Goal: Check status: Check status

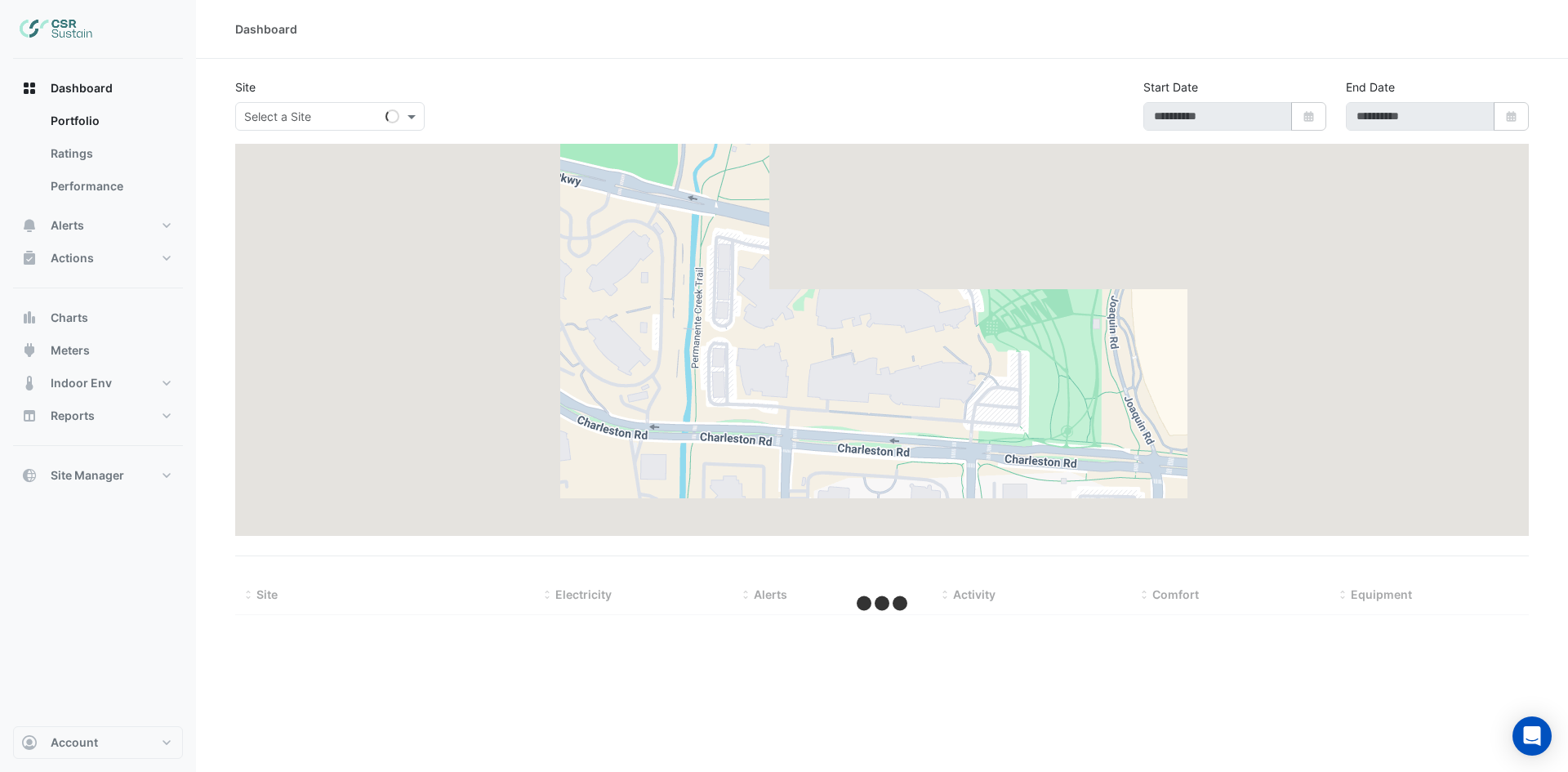
type input "**********"
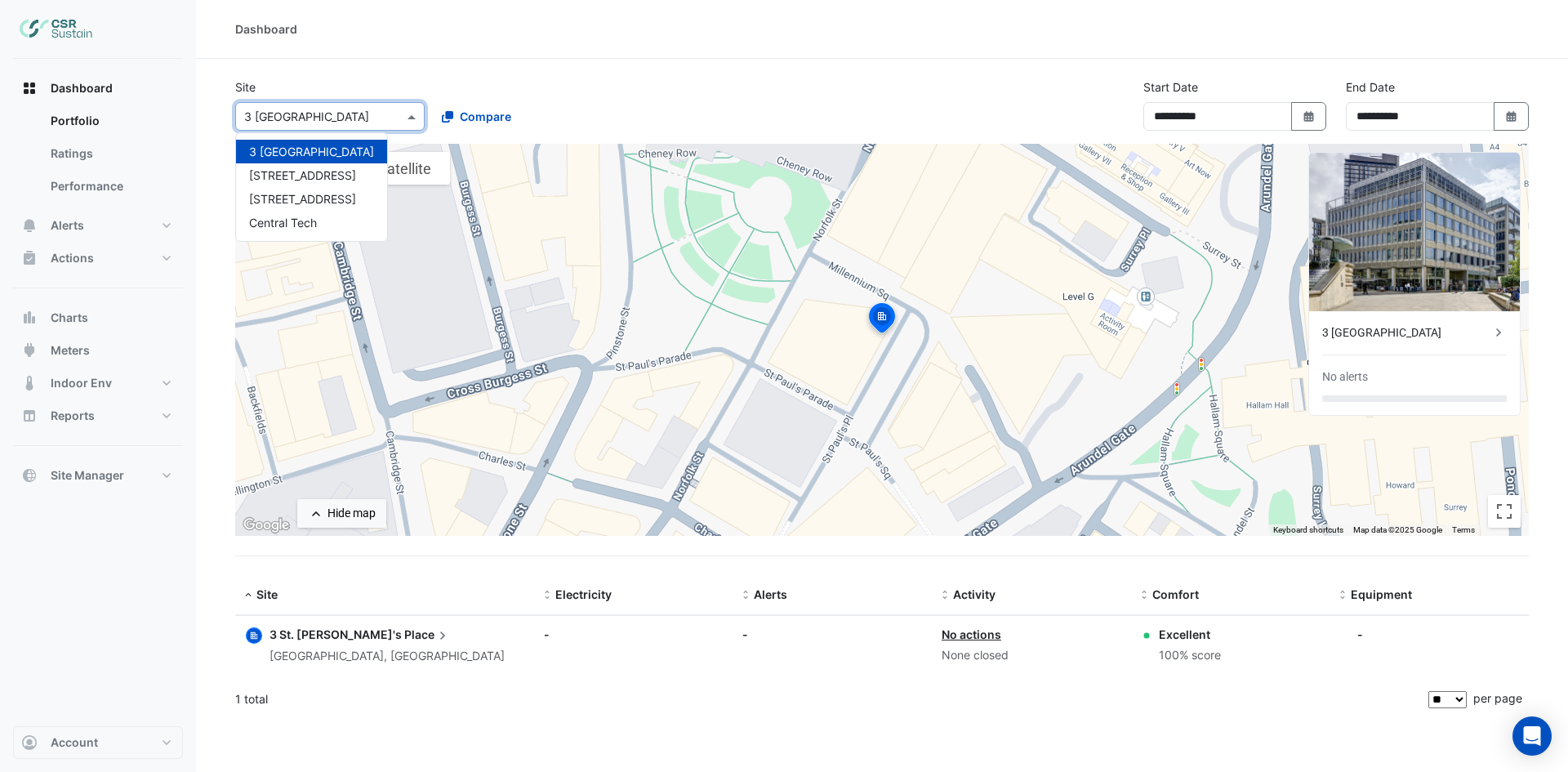
click at [377, 116] on input "text" at bounding box center [313, 117] width 139 height 17
click at [314, 200] on span "8 Exchange Quay" at bounding box center [303, 198] width 107 height 14
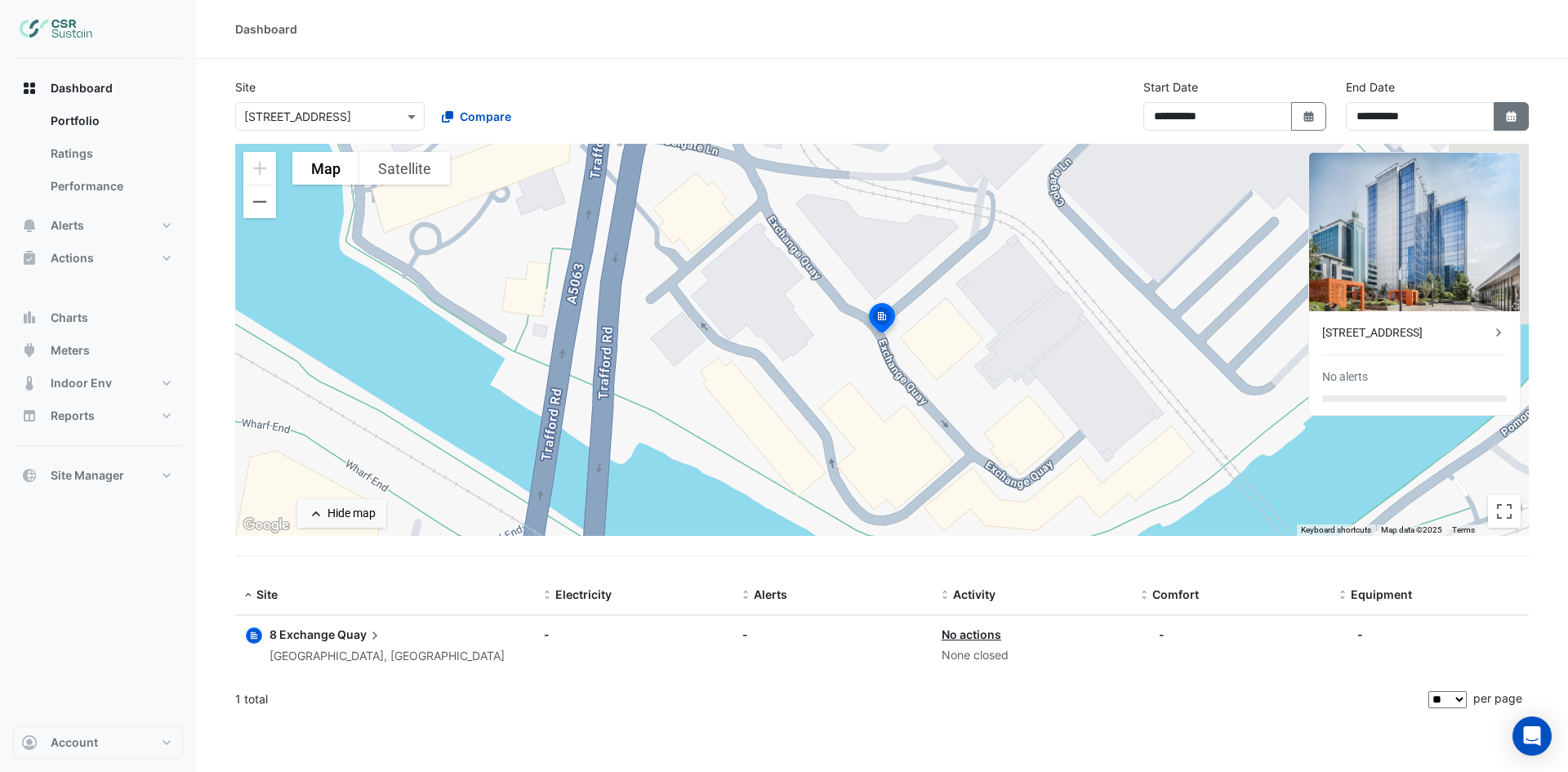
click at [1514, 118] on icon "button" at bounding box center [1510, 116] width 10 height 11
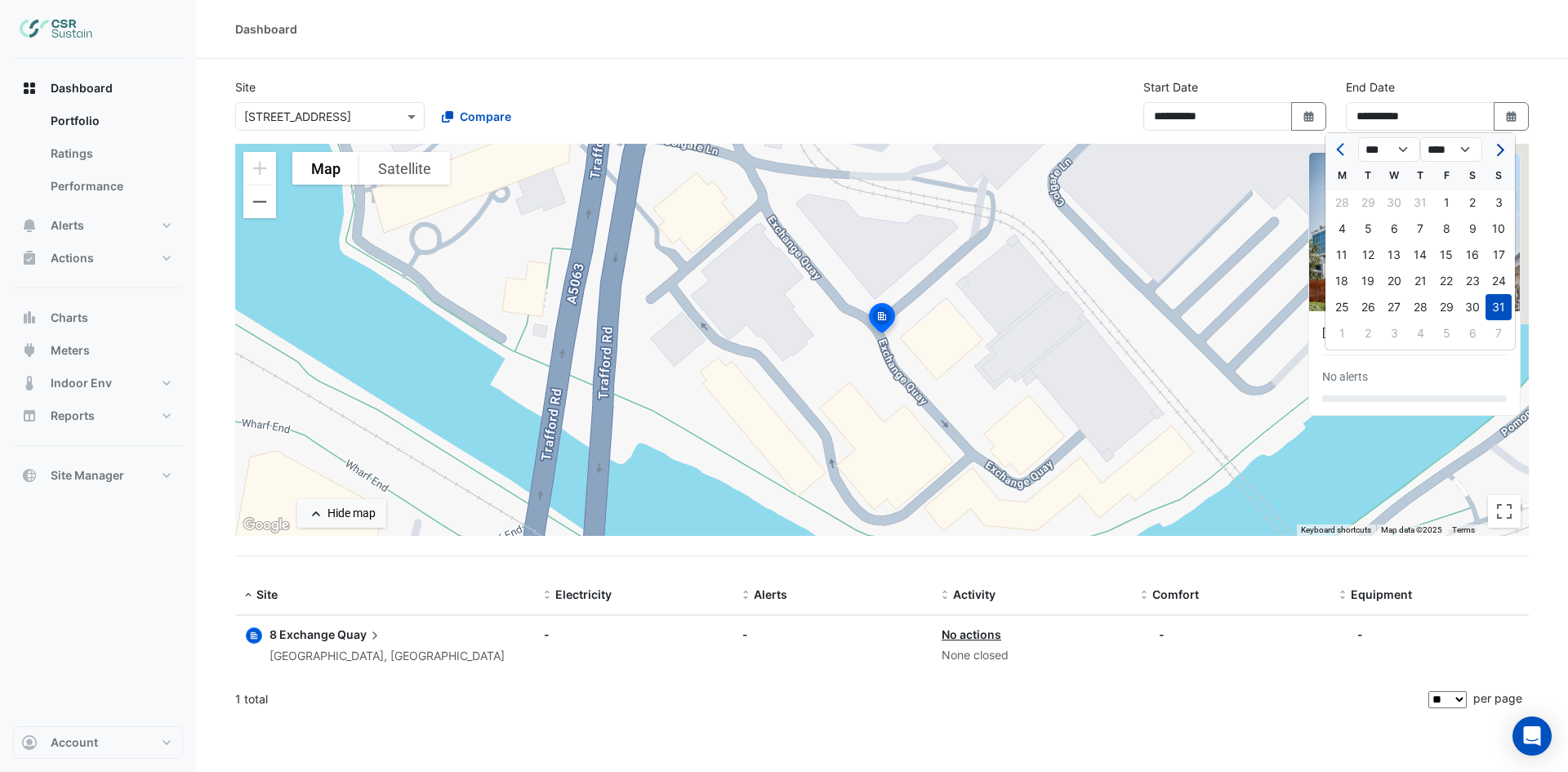
click at [1498, 156] on button "Next month" at bounding box center [1499, 150] width 20 height 26
select select "*"
click at [1367, 303] on div "30" at bounding box center [1368, 307] width 26 height 26
type input "**********"
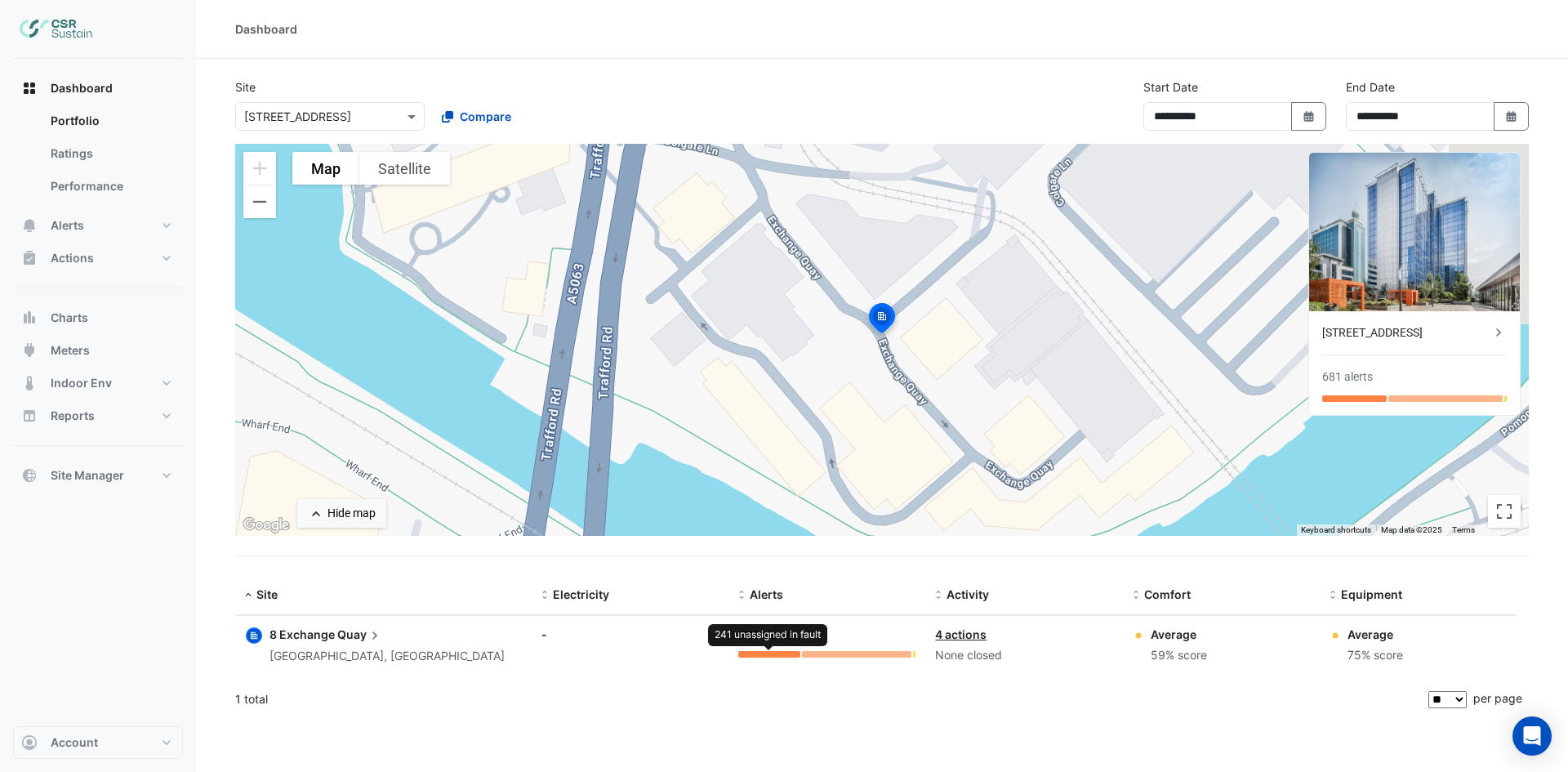
click at [755, 653] on div at bounding box center [769, 654] width 61 height 7
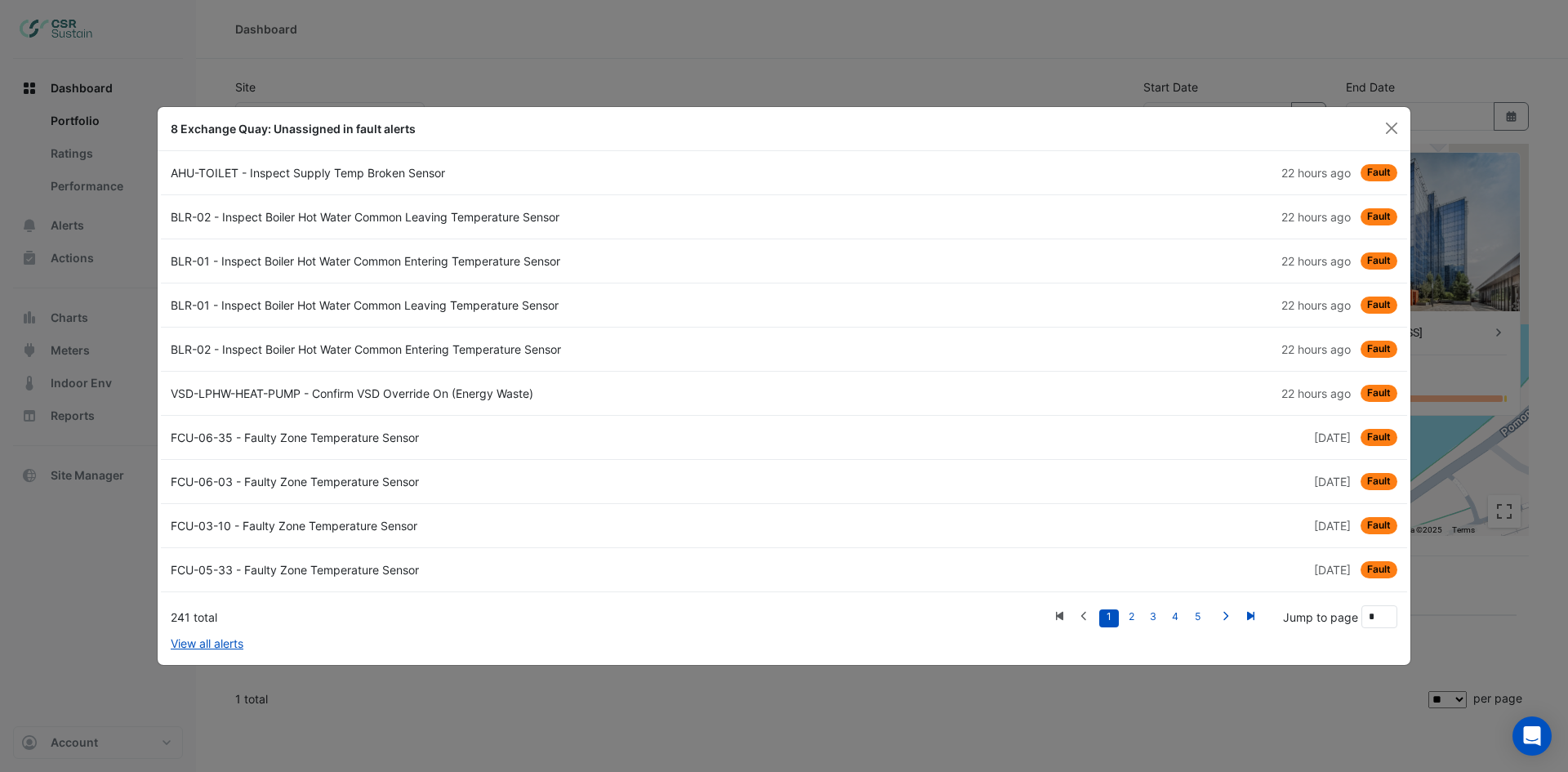
click at [327, 388] on div "VSD-LPHW-HEAT-PUMP - Confirm VSD Override On (Energy Waste)" at bounding box center [473, 393] width 623 height 17
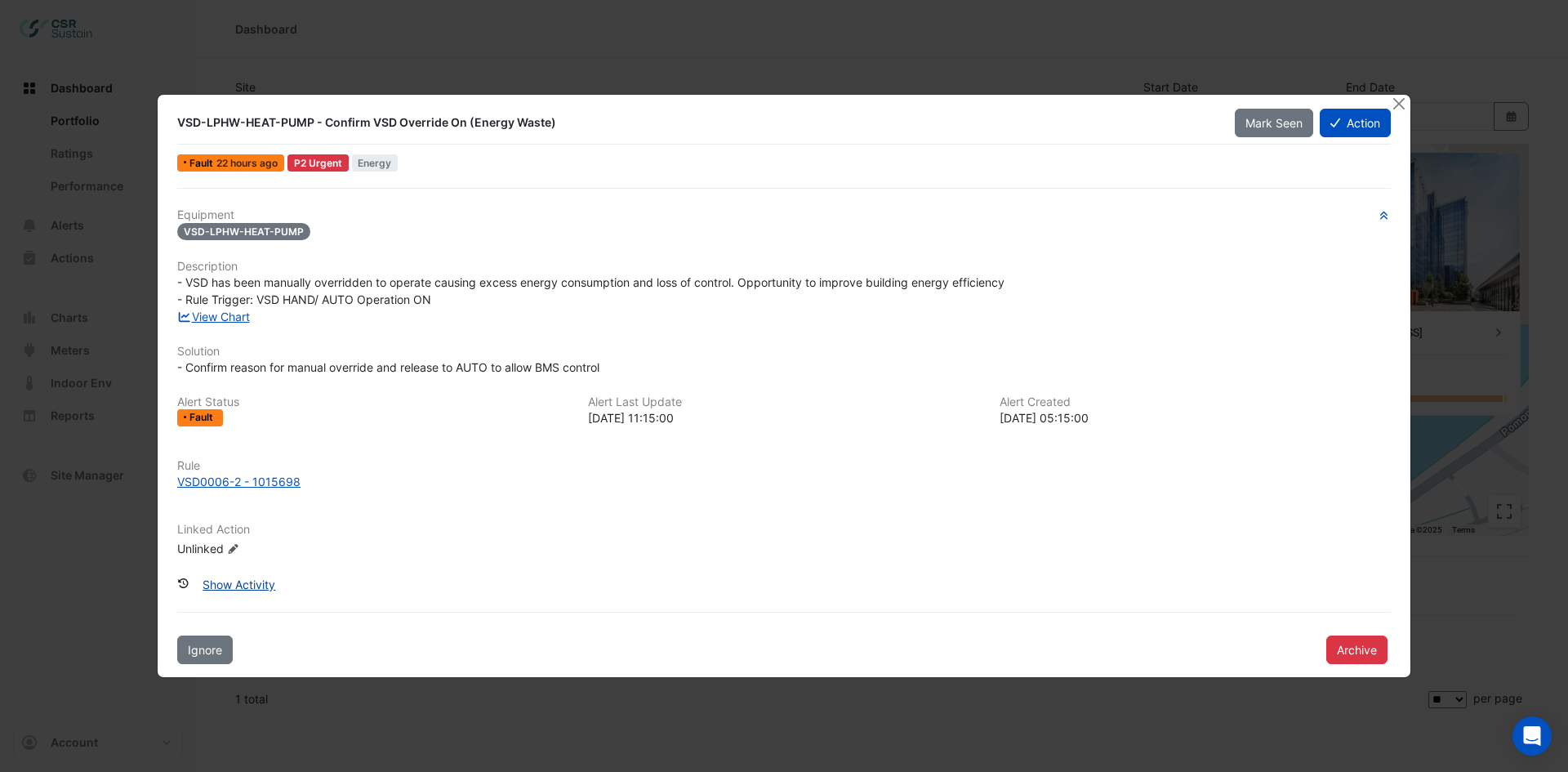
click at [253, 584] on button "Show Activity" at bounding box center [238, 584] width 94 height 29
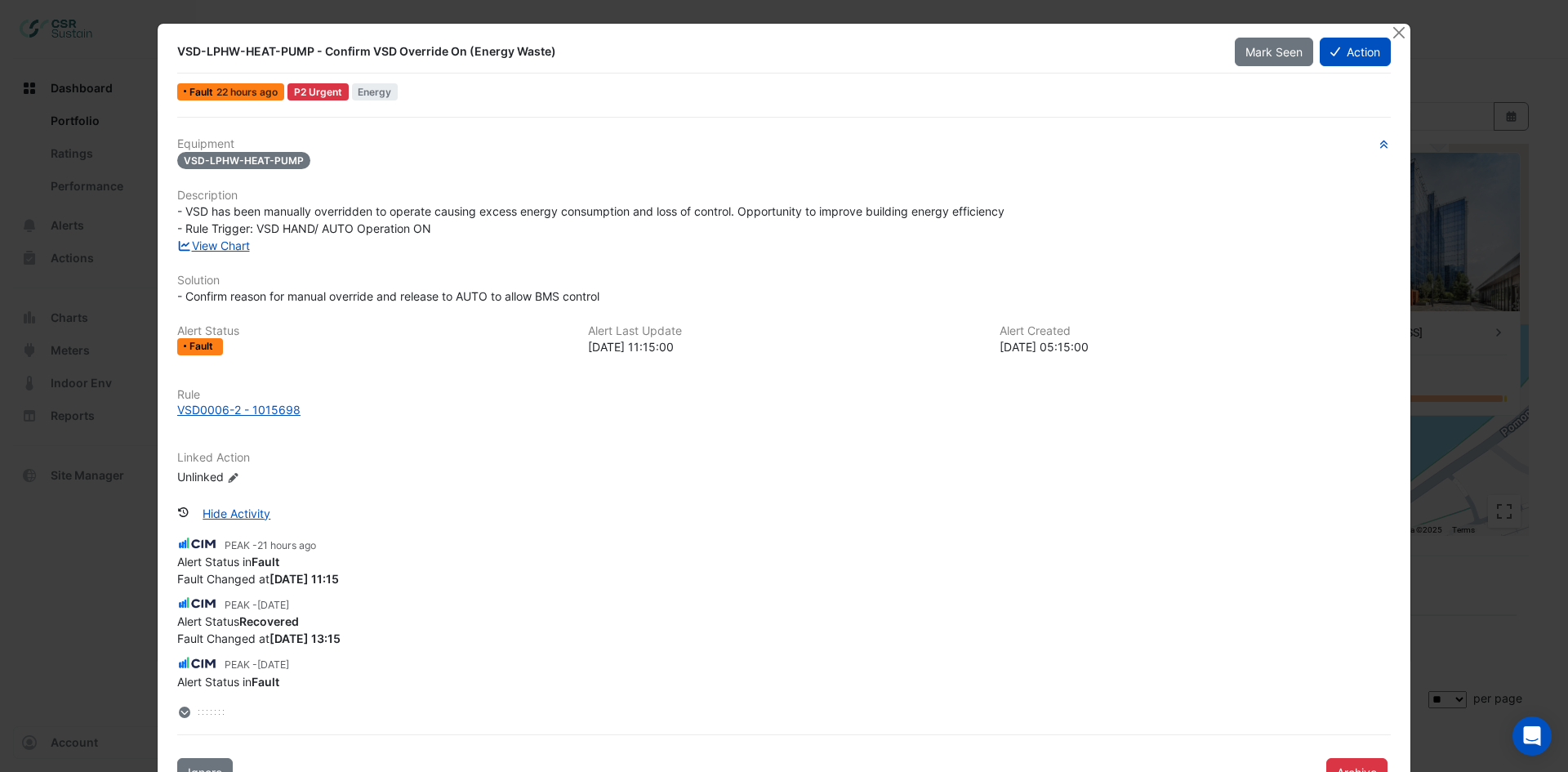
scroll to position [52, 0]
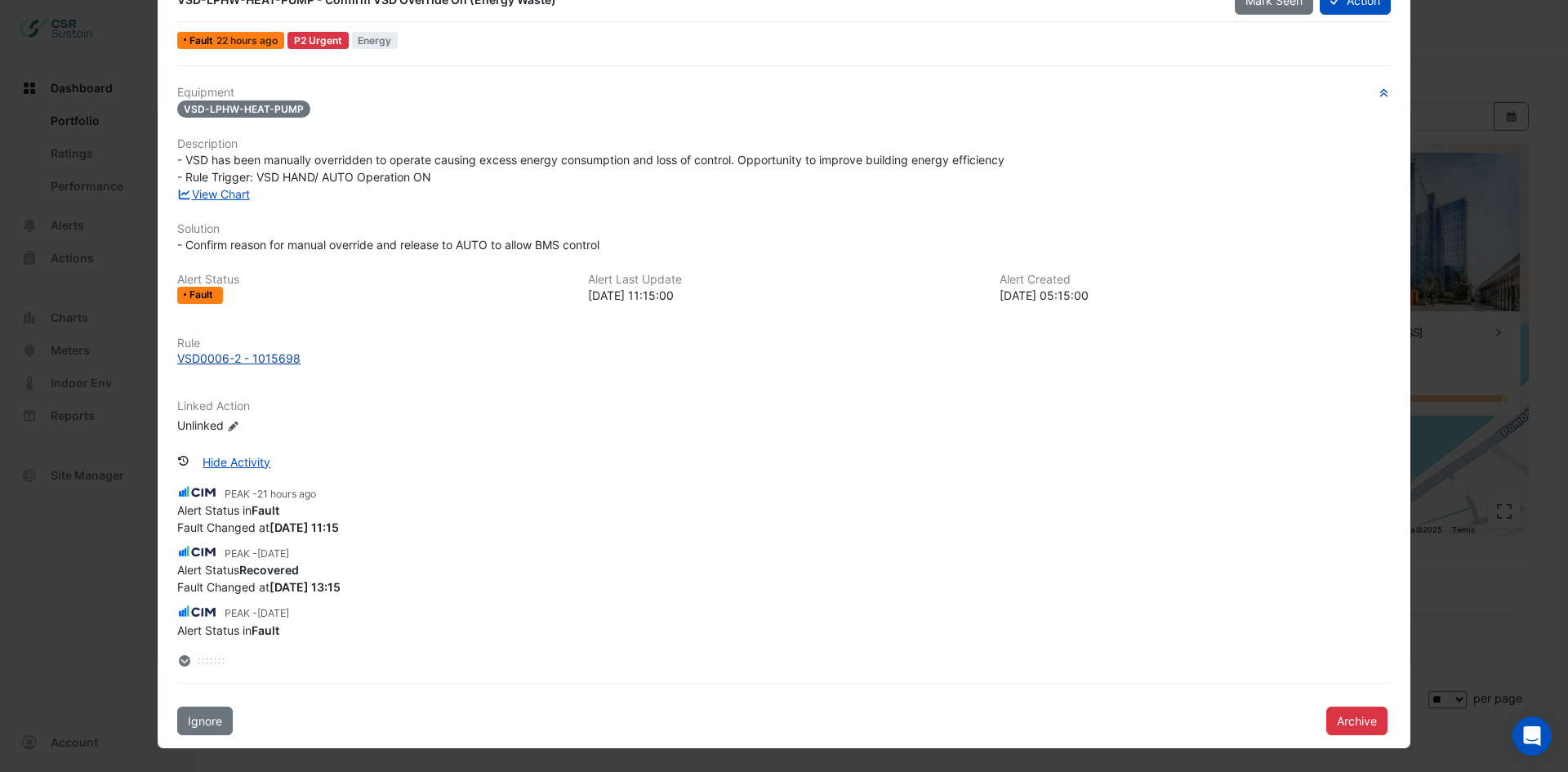
click at [251, 359] on div "VSD0006-2 - 1015698" at bounding box center [239, 358] width 123 height 17
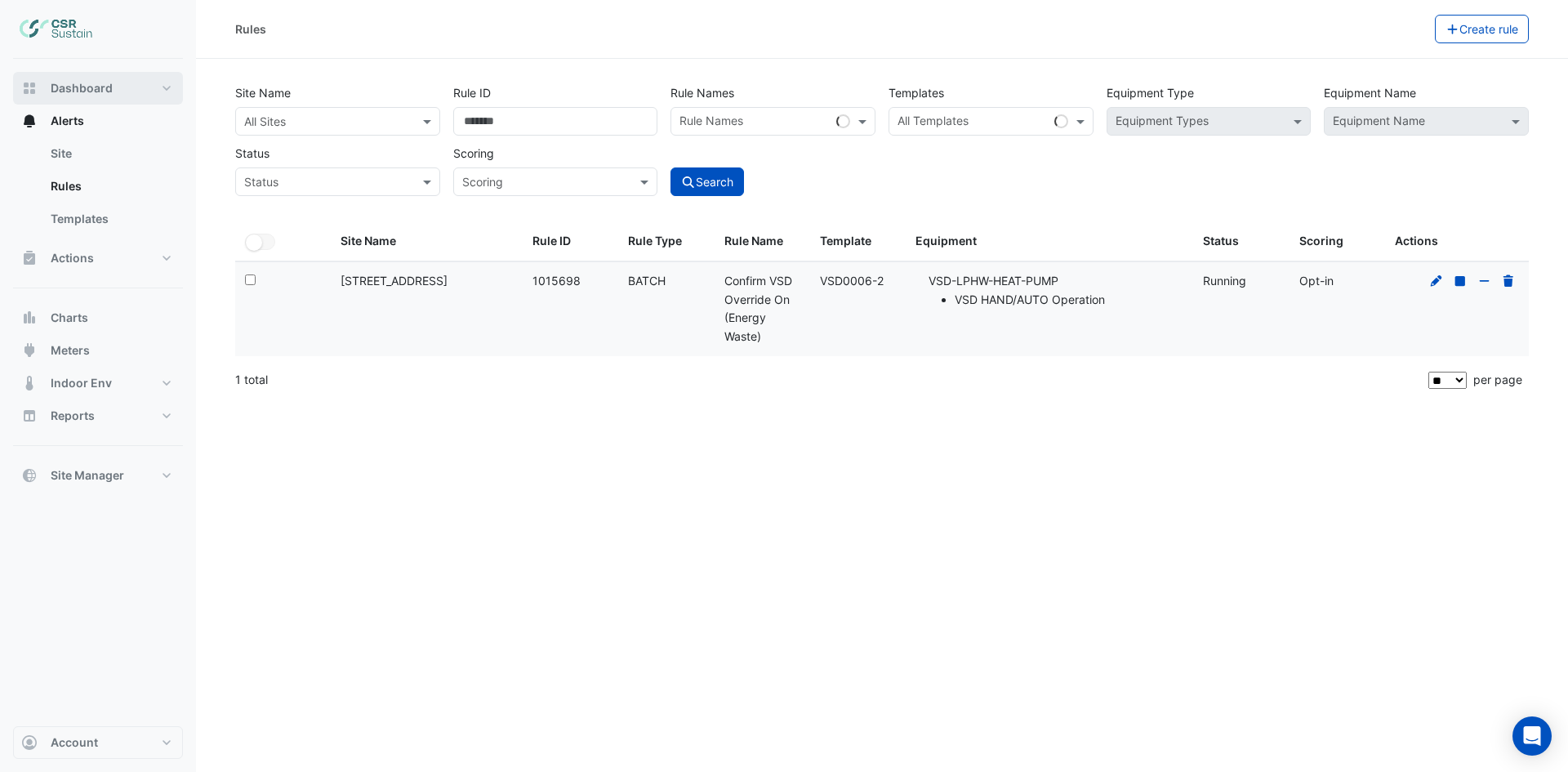
click at [95, 77] on button "Dashboard" at bounding box center [98, 88] width 170 height 33
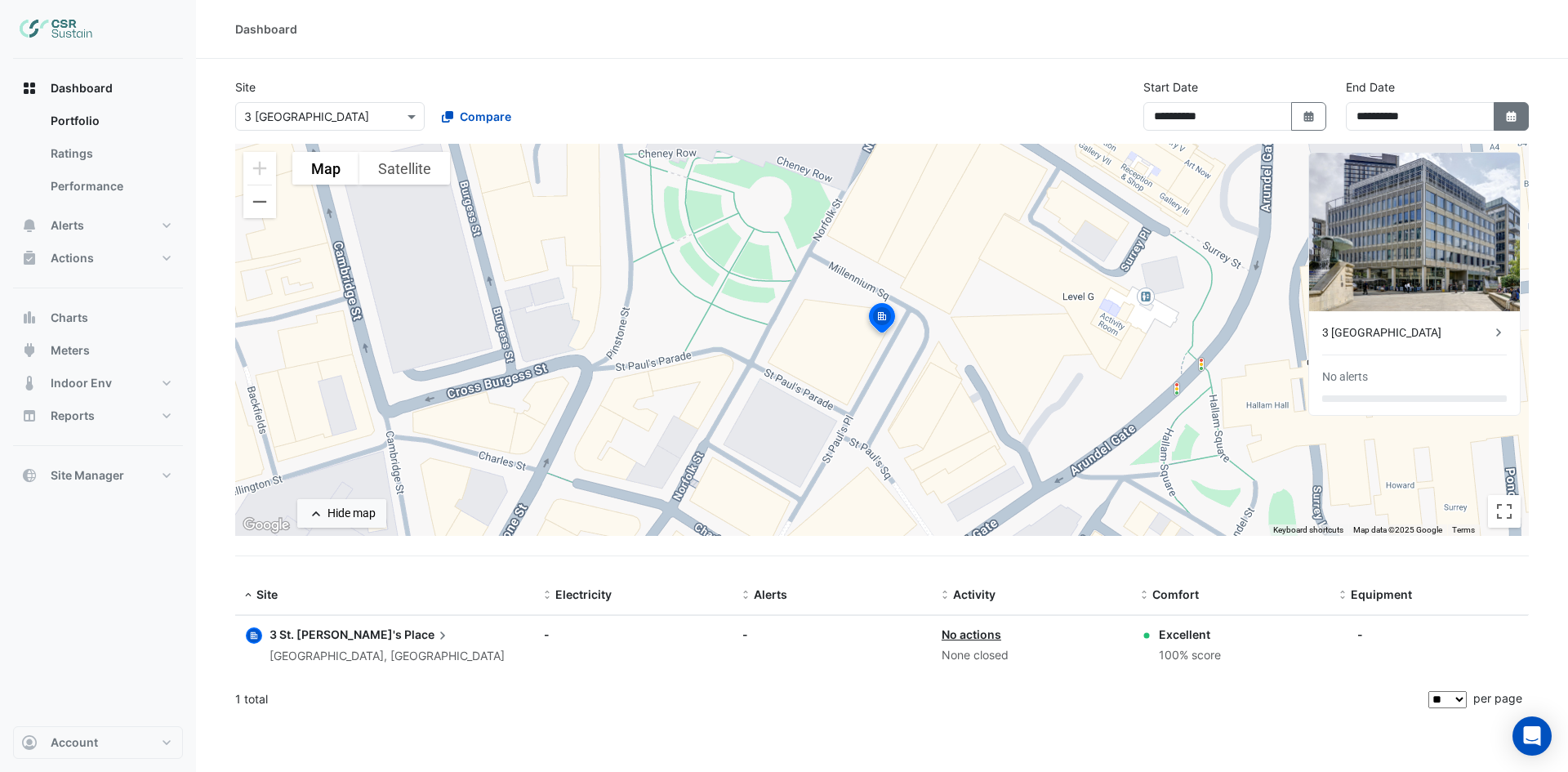
click at [1507, 118] on icon "button" at bounding box center [1510, 116] width 10 height 11
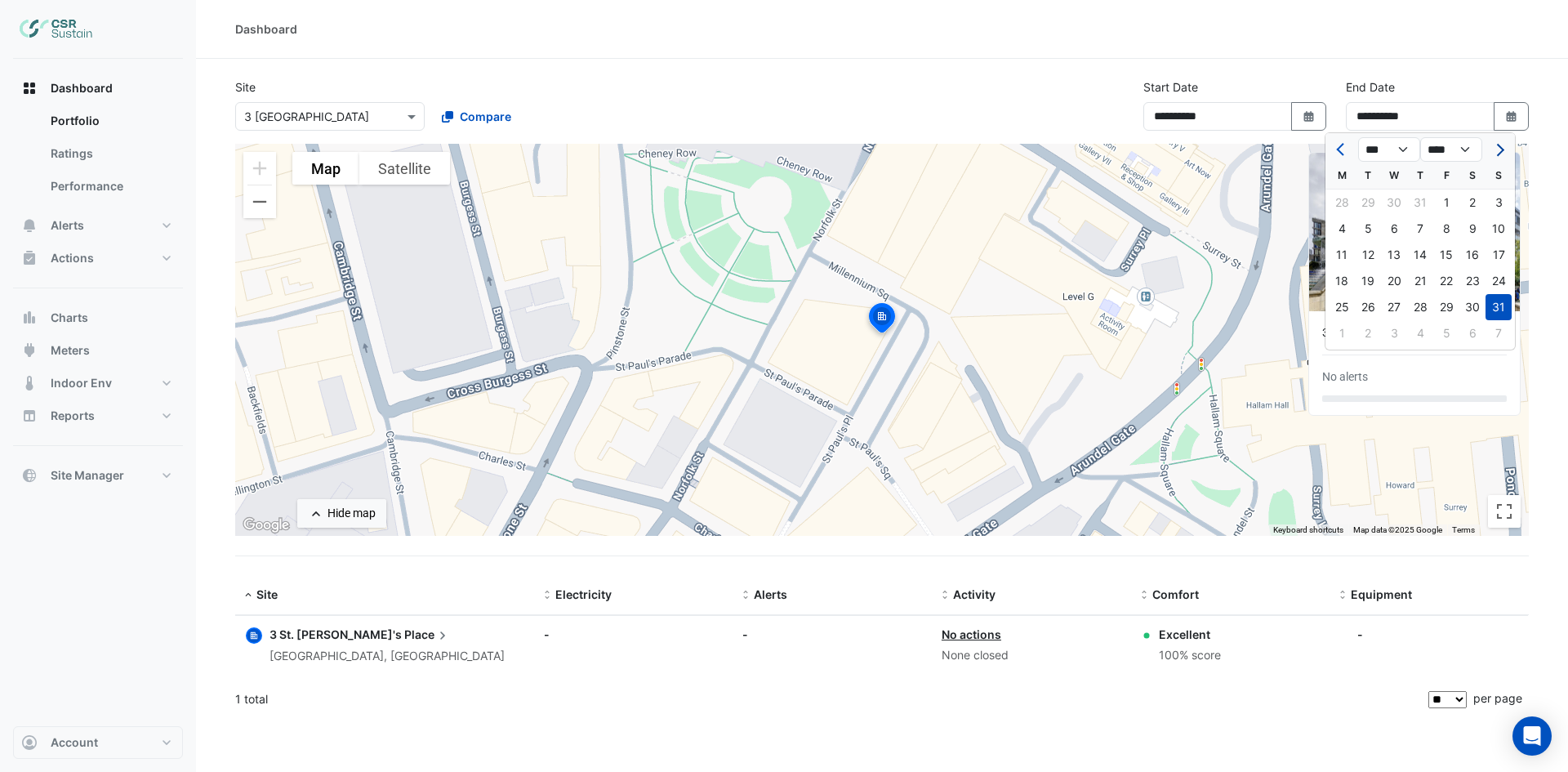
click at [1502, 156] on button "Next month" at bounding box center [1499, 150] width 20 height 26
select select "*"
click at [1359, 307] on div "30" at bounding box center [1368, 307] width 26 height 26
type input "**********"
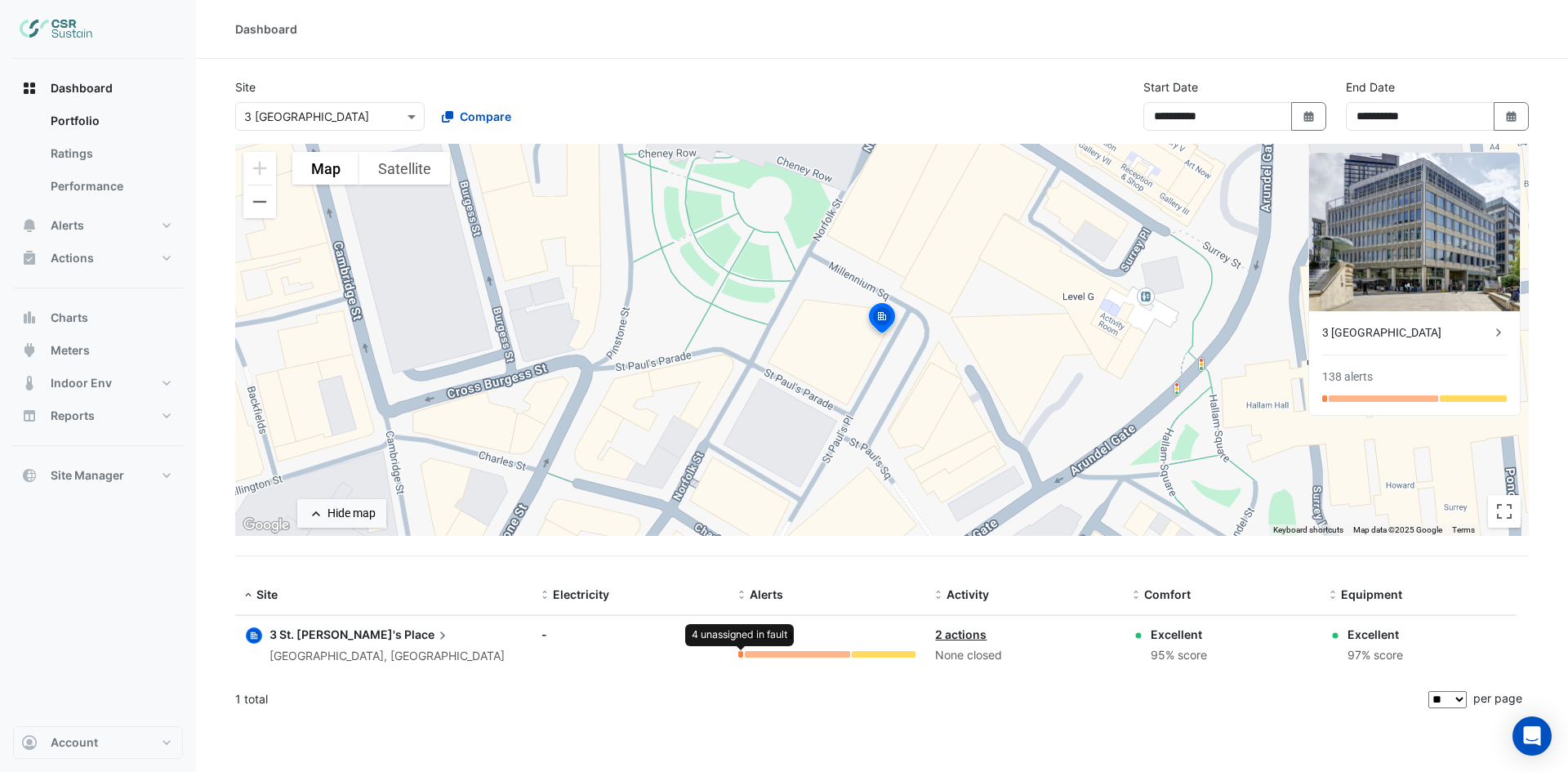
click at [740, 655] on div at bounding box center [741, 654] width 5 height 7
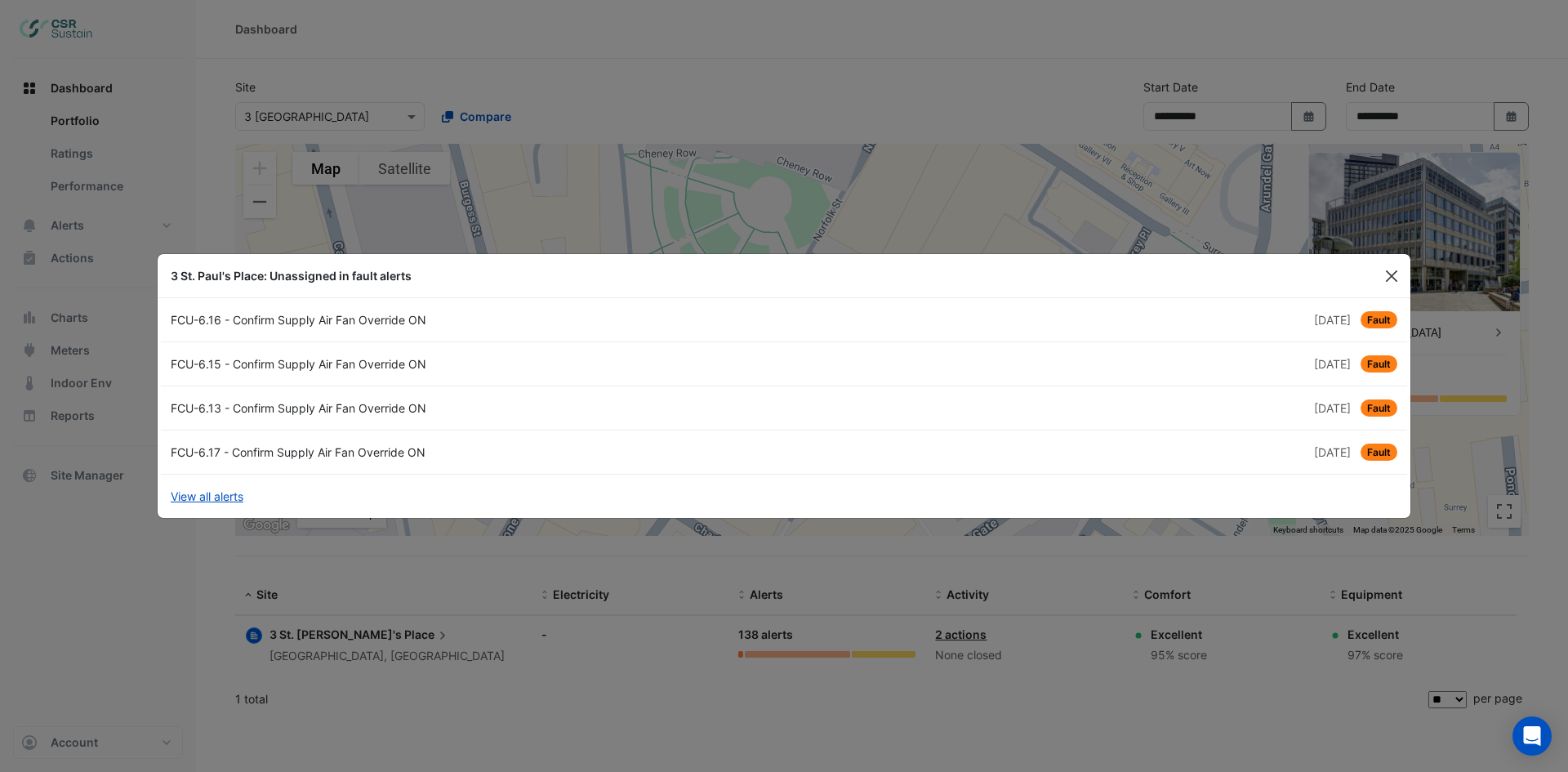
click at [1381, 278] on button "Close" at bounding box center [1391, 276] width 25 height 25
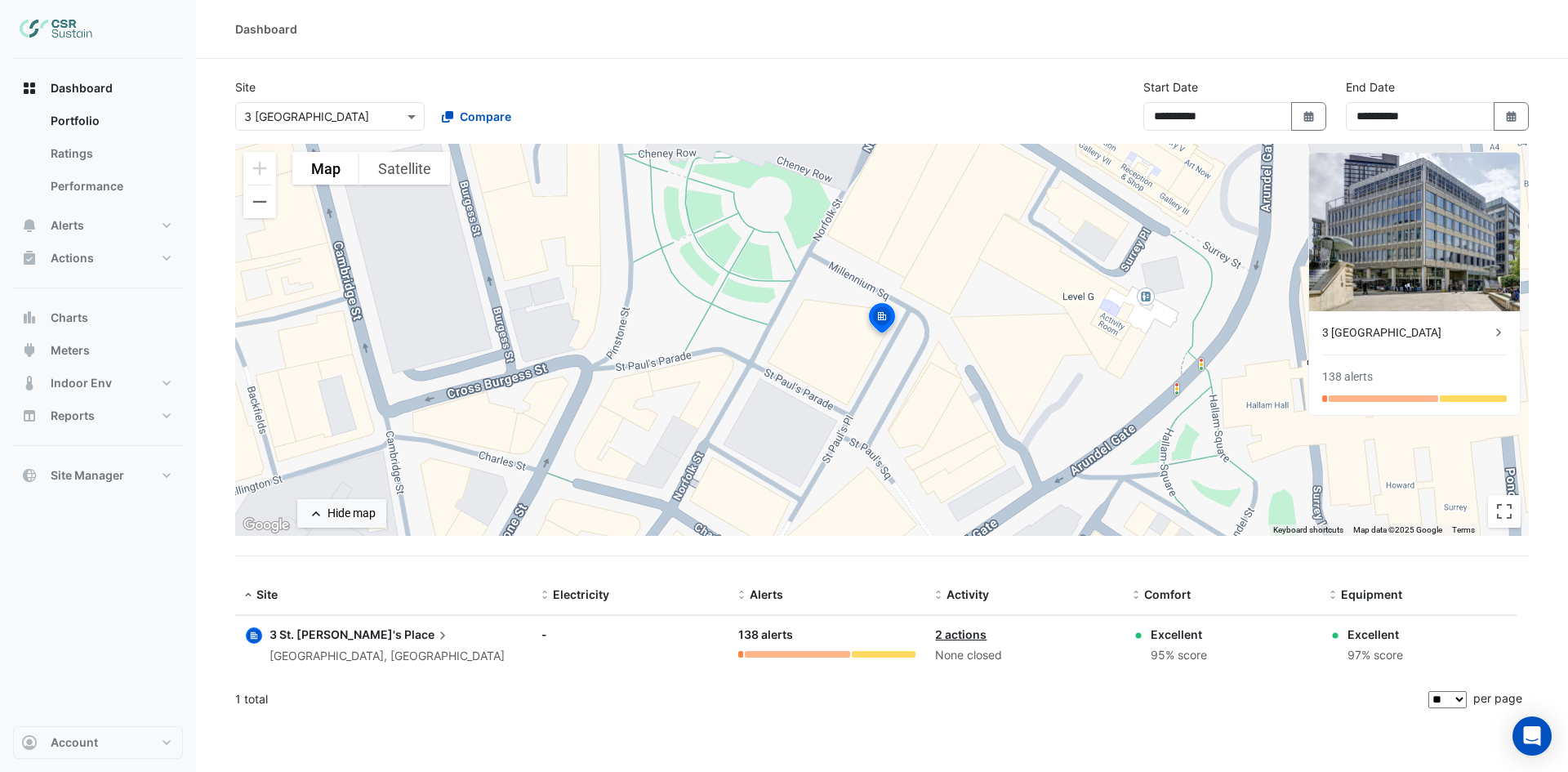
click at [360, 120] on input "text" at bounding box center [313, 117] width 139 height 17
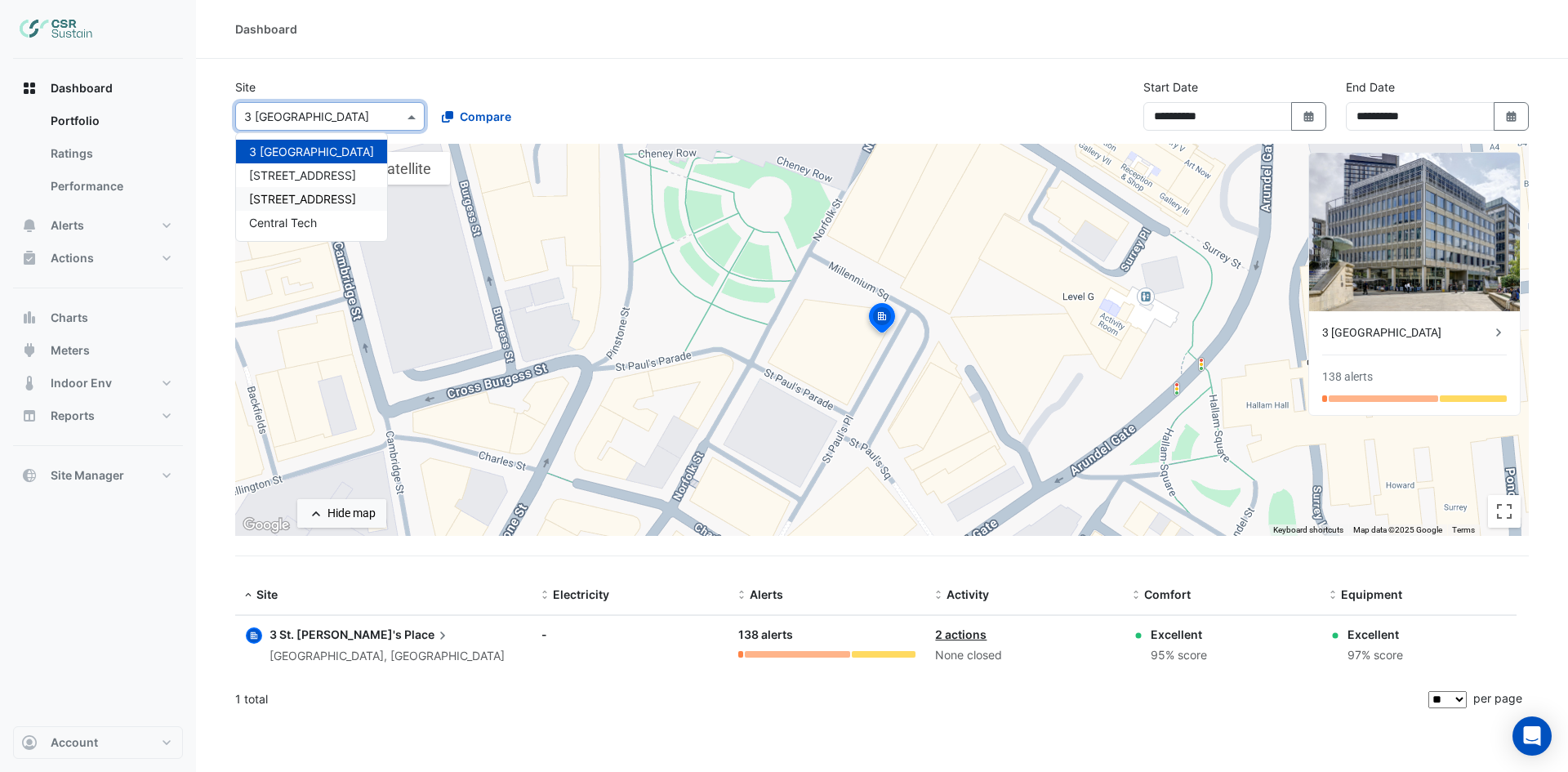
click at [279, 188] on div "[STREET_ADDRESS]" at bounding box center [312, 198] width 151 height 24
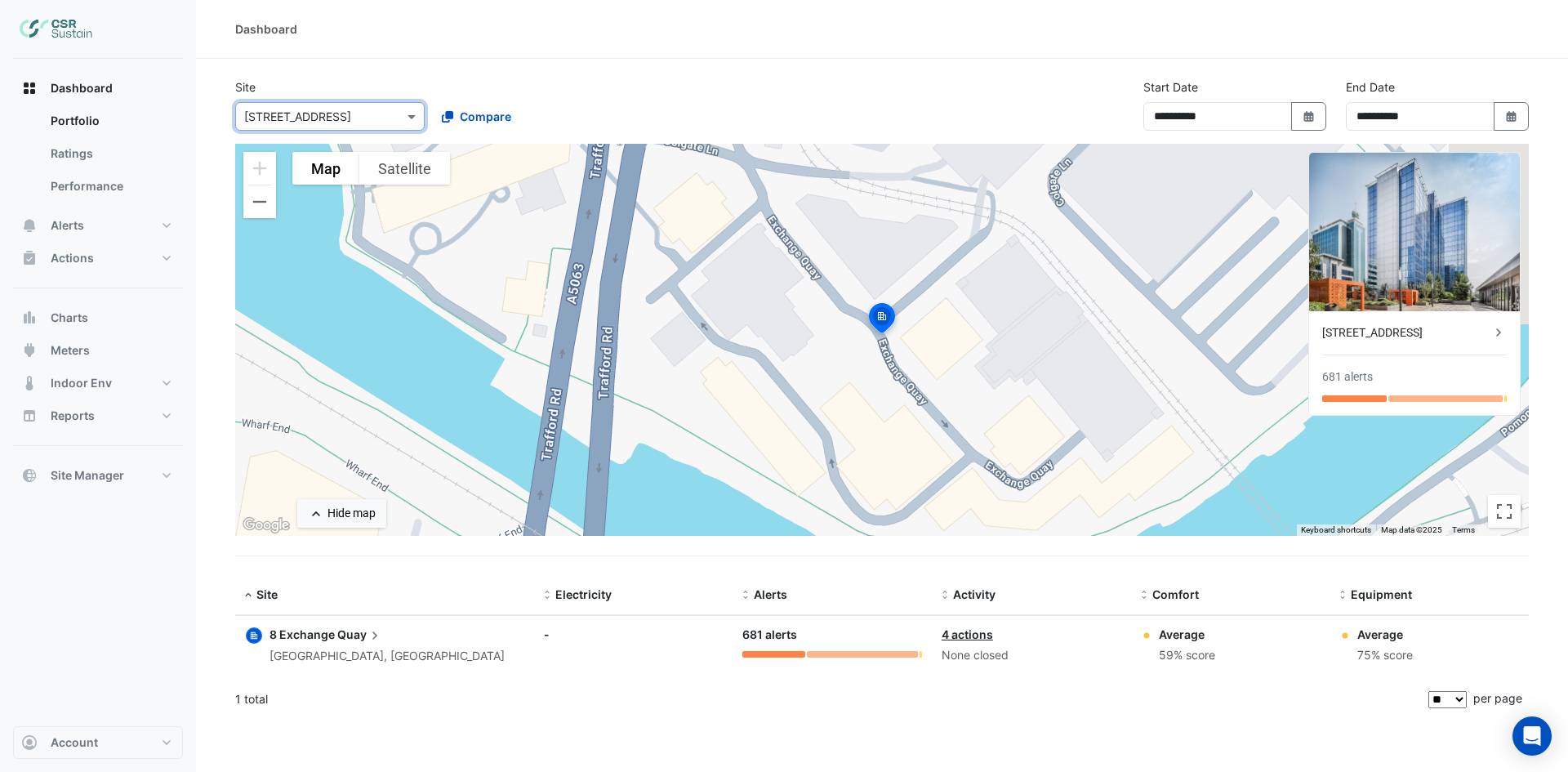
click at [1451, 331] on div "[STREET_ADDRESS]" at bounding box center [1406, 332] width 169 height 17
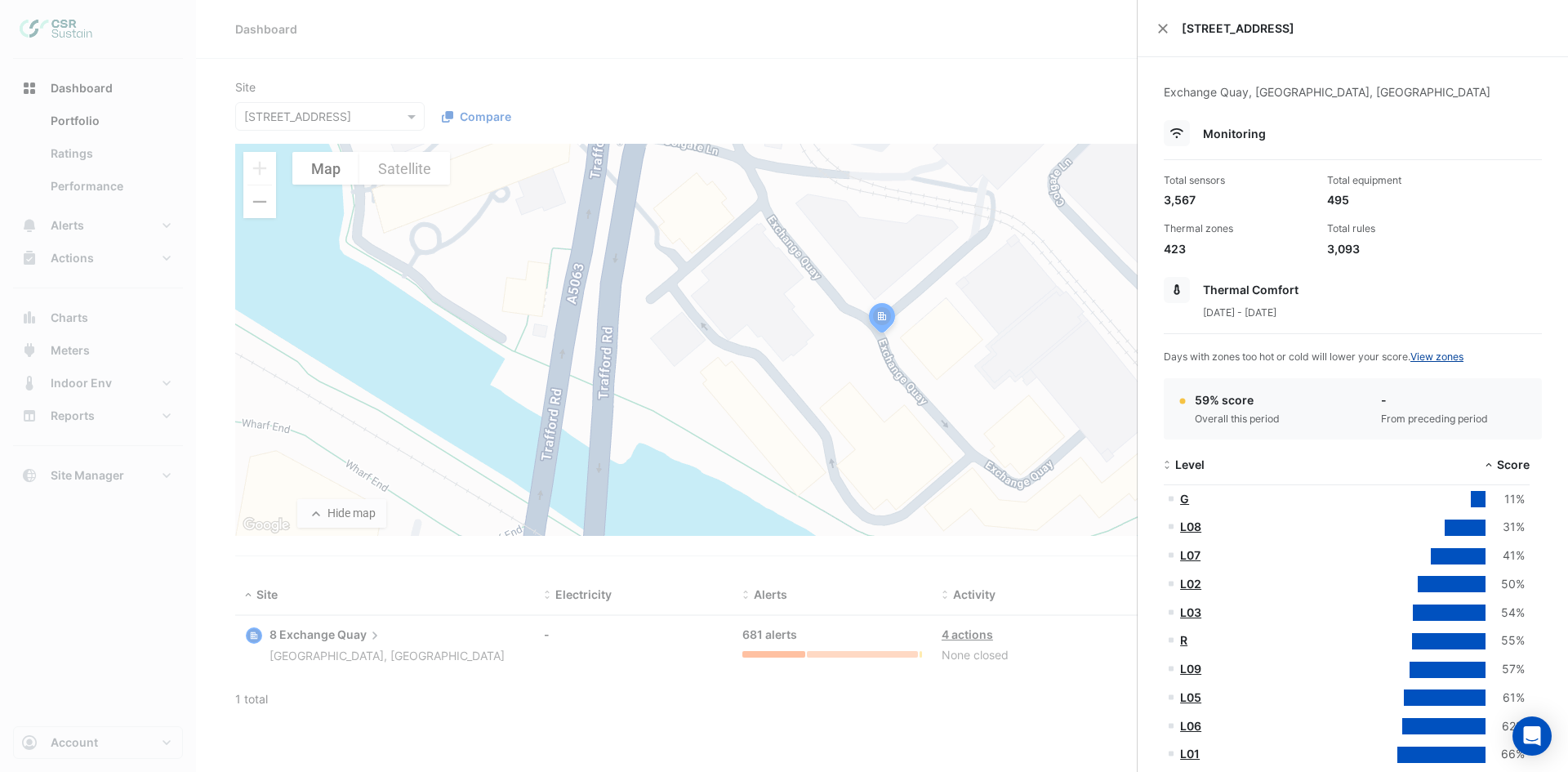
click at [1441, 357] on link "View zones" at bounding box center [1436, 356] width 53 height 12
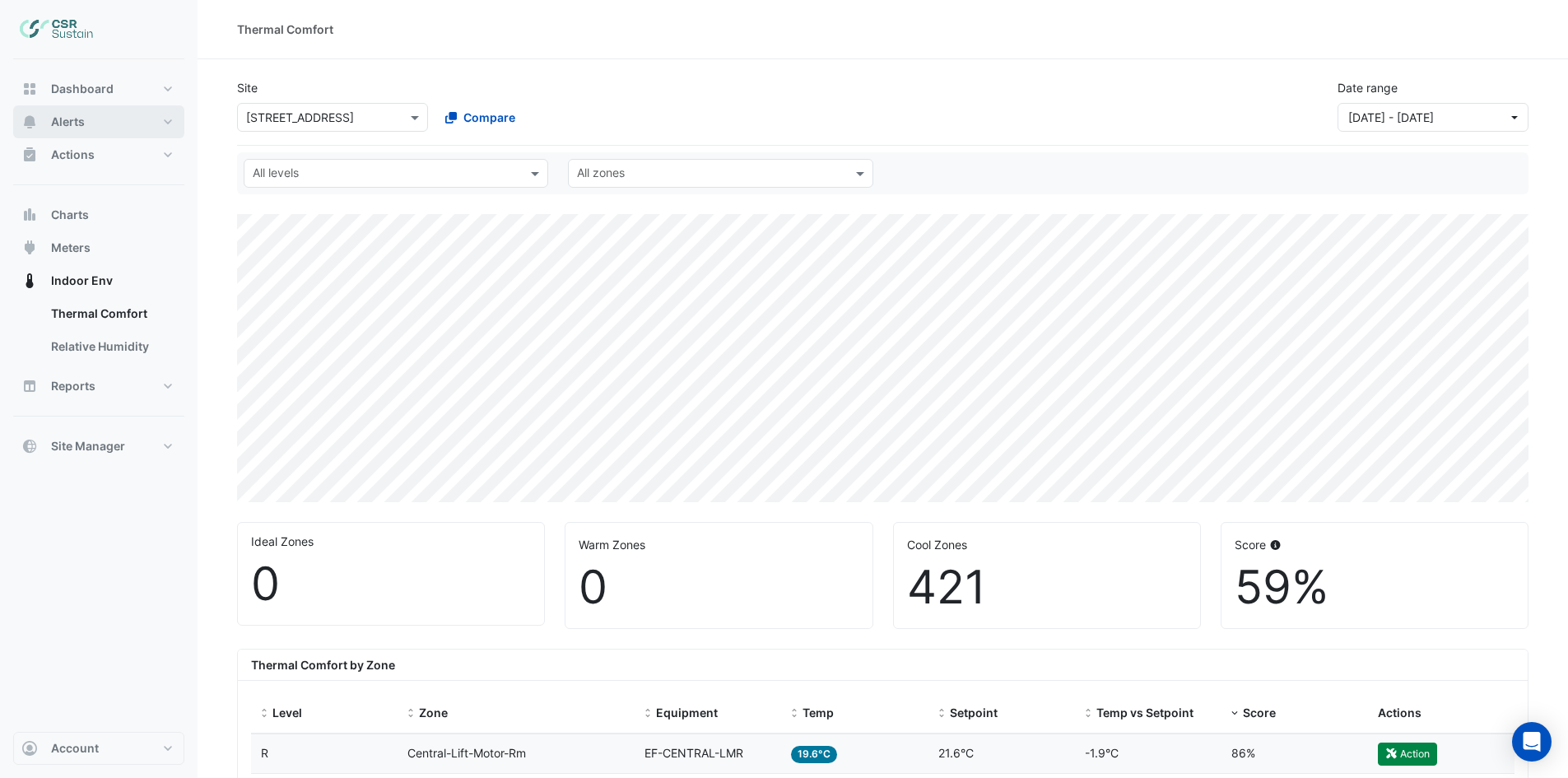
click at [62, 125] on span "Alerts" at bounding box center [68, 122] width 34 height 17
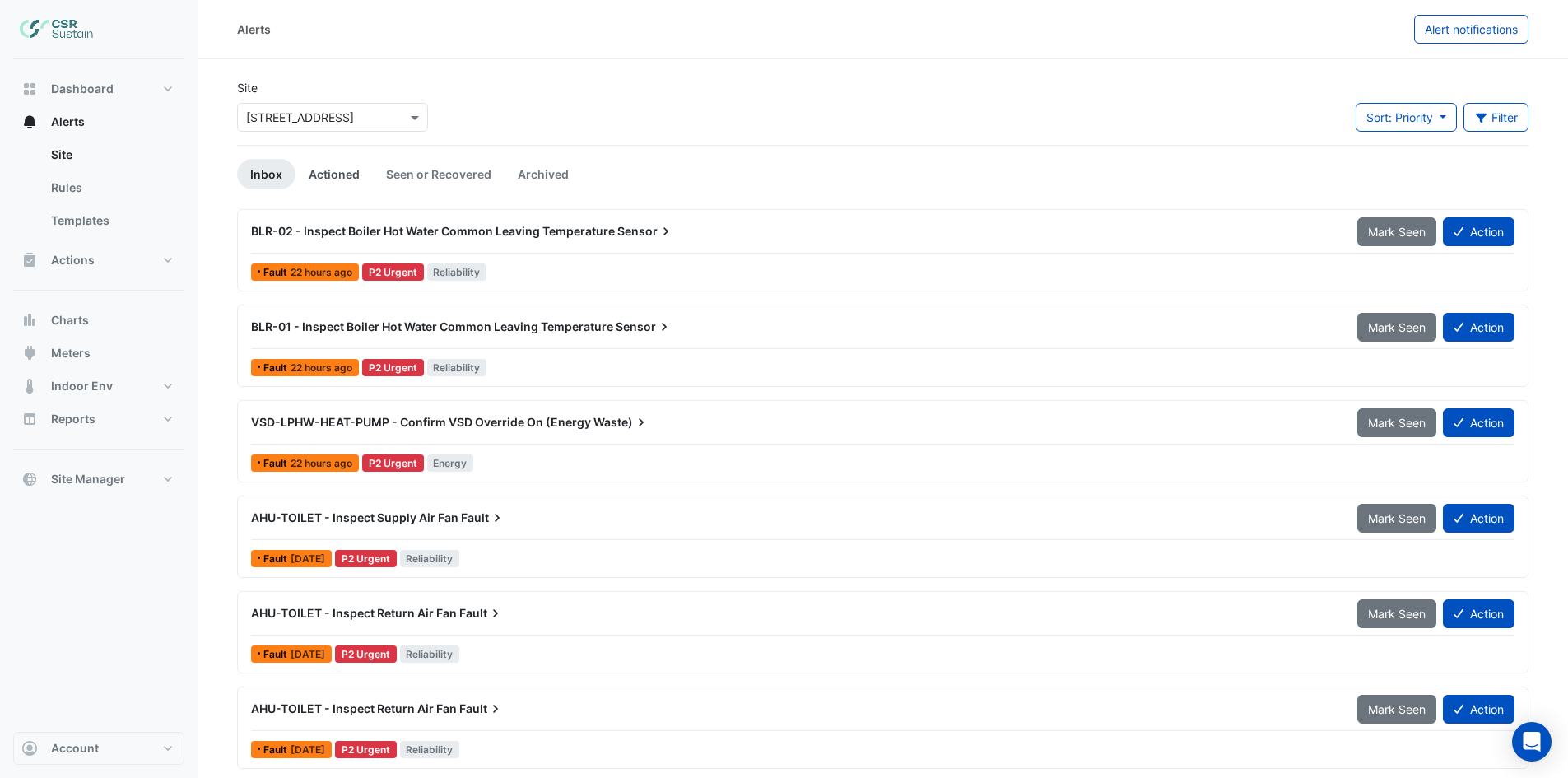
click at [331, 173] on link "Actioned" at bounding box center [334, 174] width 77 height 31
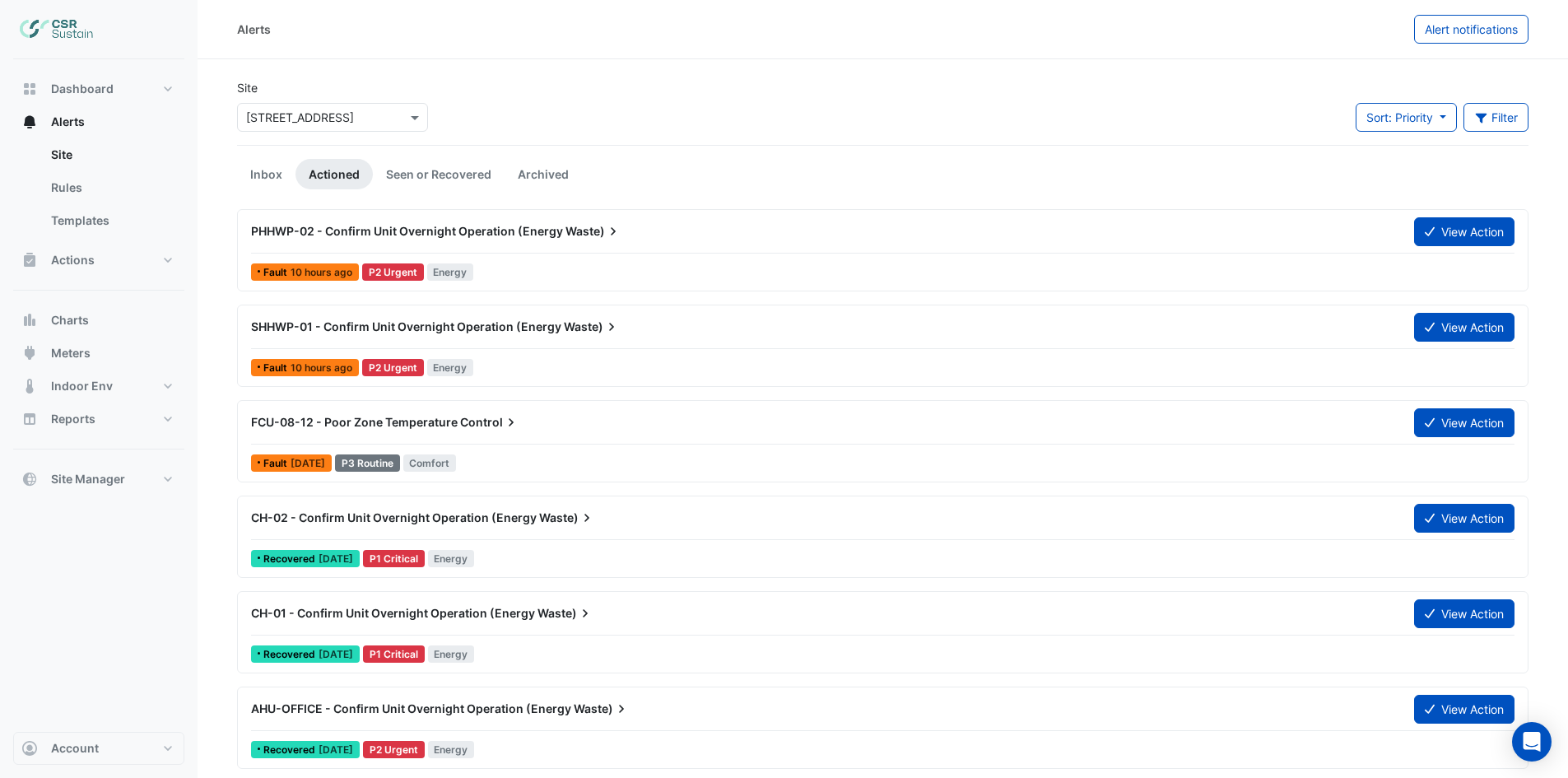
click at [516, 232] on span "PHHWP-02 - Confirm Unit Overnight Operation (Energy" at bounding box center [407, 230] width 312 height 14
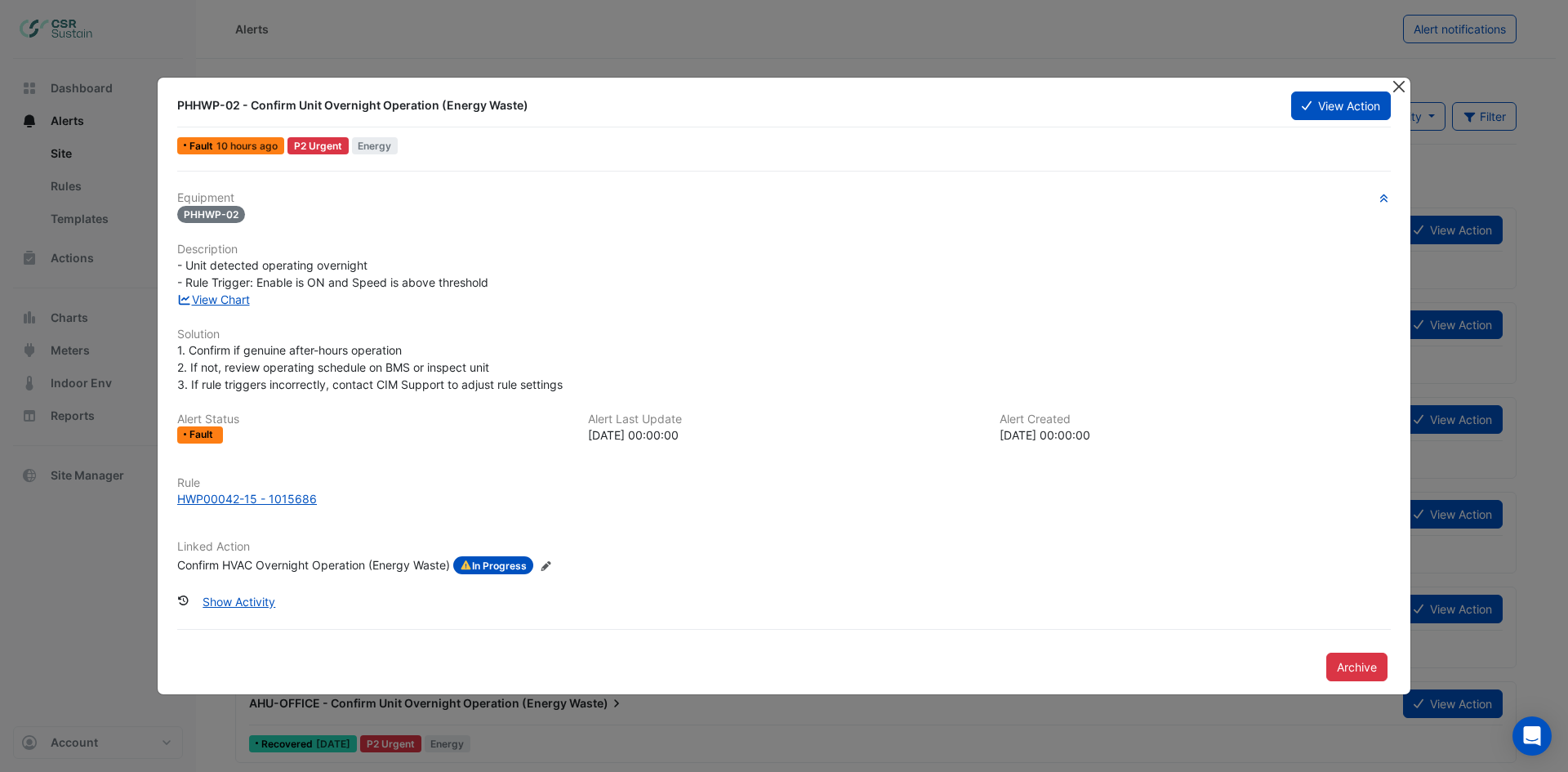
click at [1399, 86] on button "Close" at bounding box center [1398, 86] width 17 height 17
